Goal: Task Accomplishment & Management: Use online tool/utility

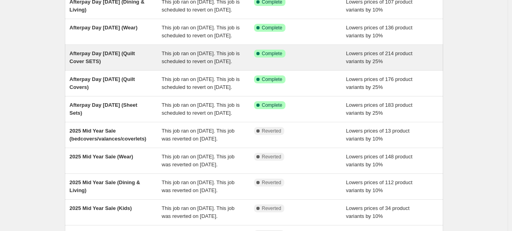
scroll to position [80, 0]
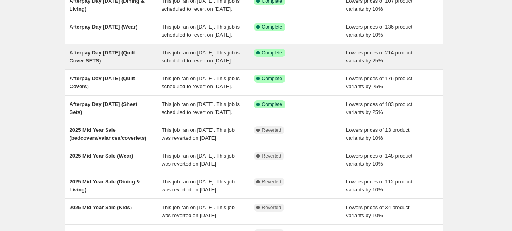
click at [140, 117] on div "Afterpay Day August 2025 (Sheet Sets)" at bounding box center [116, 109] width 92 height 16
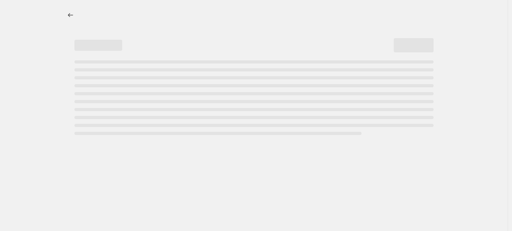
select select "percentage"
select select "collection"
select select "tag"
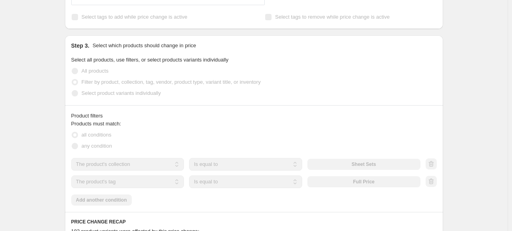
scroll to position [412, 0]
